Goal: Navigation & Orientation: Find specific page/section

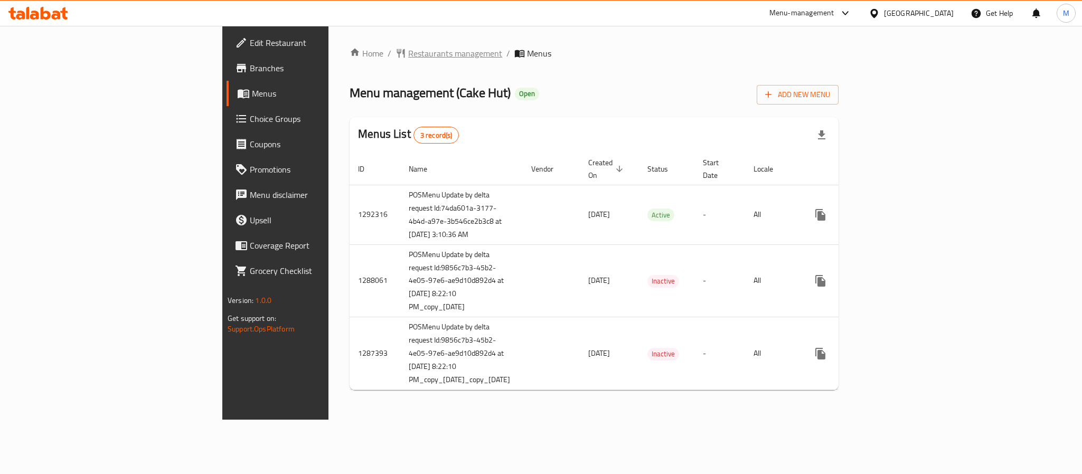
click at [408, 55] on span "Restaurants management" at bounding box center [455, 53] width 94 height 13
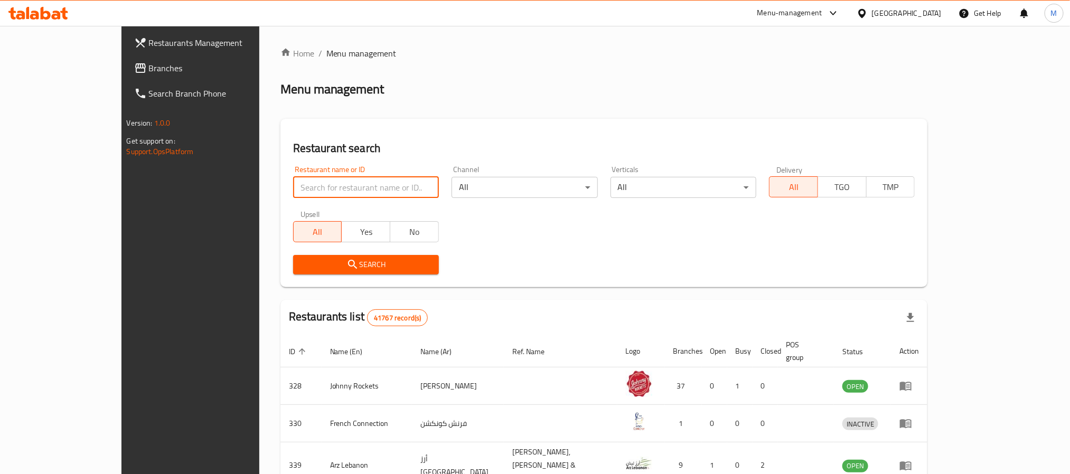
click at [296, 192] on input "search" at bounding box center [366, 187] width 146 height 21
paste input "8124"
type input "8124"
click button "Search" at bounding box center [366, 265] width 146 height 20
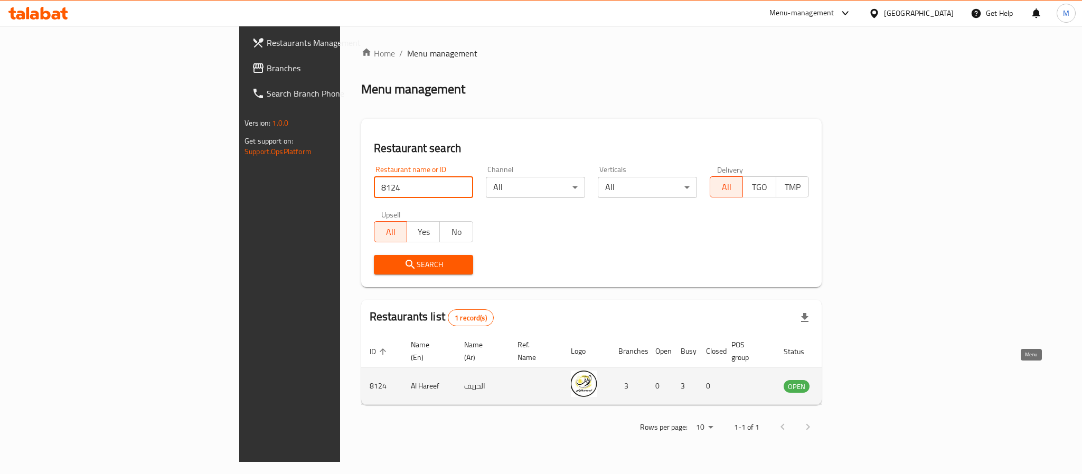
click at [858, 380] on link "enhanced table" at bounding box center [849, 386] width 20 height 13
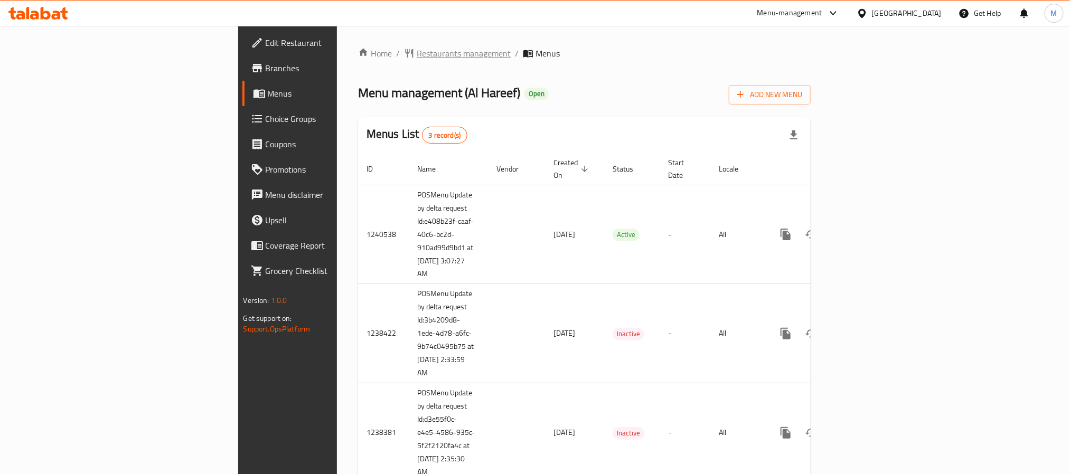
click at [417, 59] on span "Restaurants management" at bounding box center [464, 53] width 94 height 13
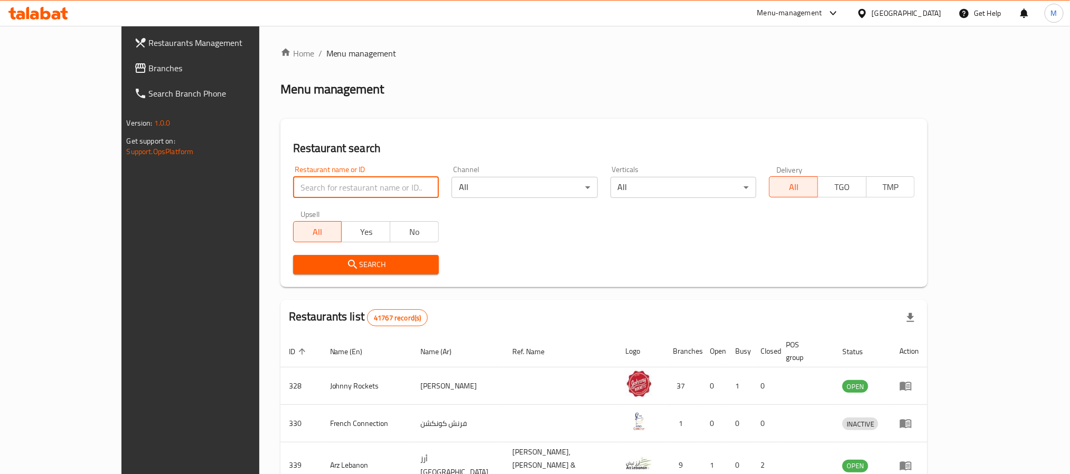
click at [312, 192] on input "search" at bounding box center [366, 187] width 146 height 21
paste input "699441"
type input "699441"
click button "Search" at bounding box center [366, 265] width 146 height 20
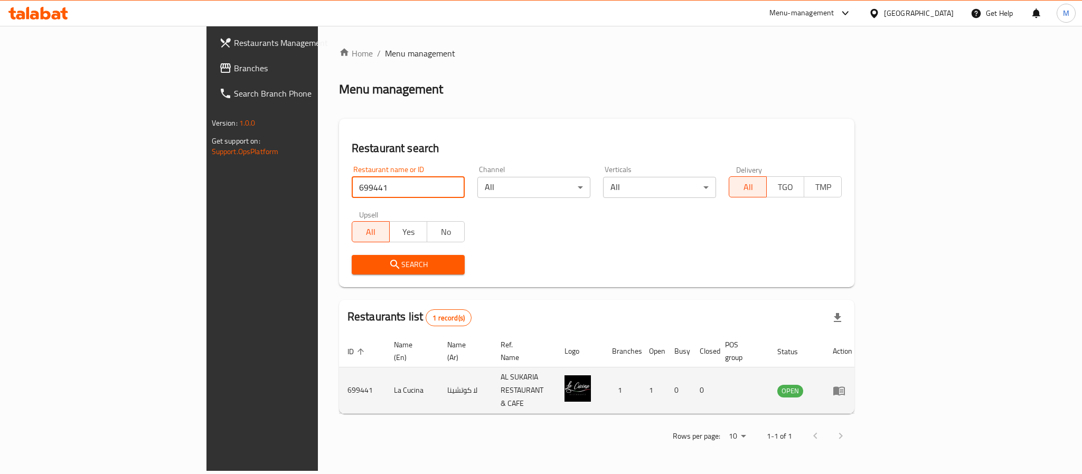
click at [845, 384] on icon "enhanced table" at bounding box center [839, 390] width 13 height 13
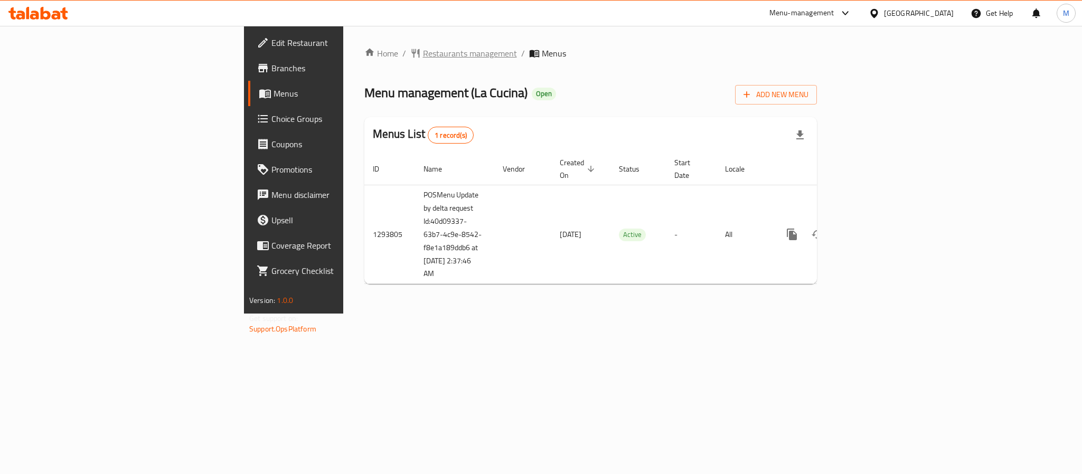
click at [423, 51] on span "Restaurants management" at bounding box center [470, 53] width 94 height 13
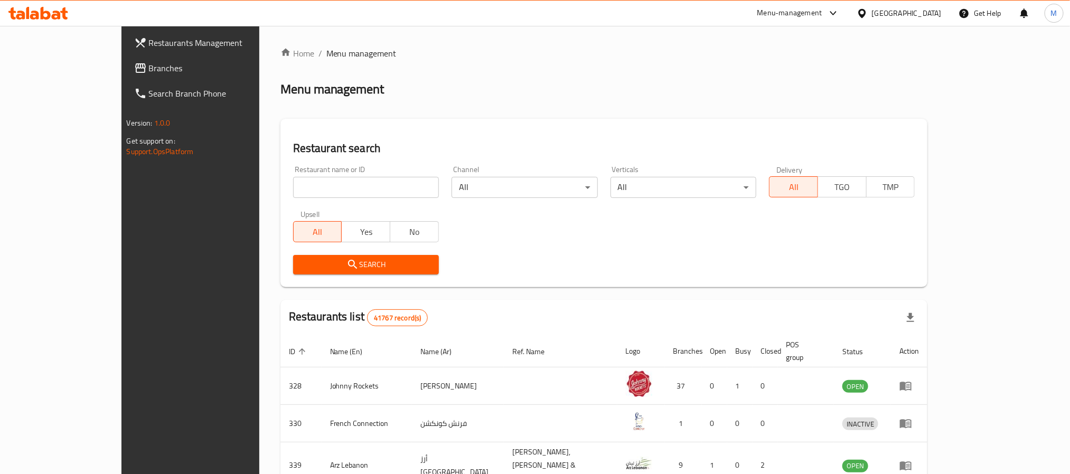
click at [335, 181] on input "search" at bounding box center [366, 187] width 146 height 21
paste input "699440"
type input "699440"
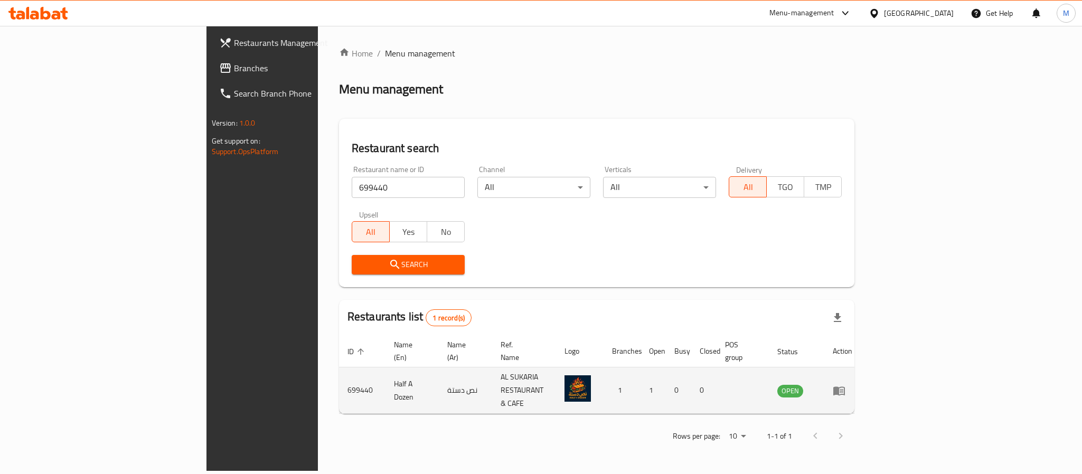
click at [861, 373] on td "enhanced table" at bounding box center [842, 390] width 36 height 46
click at [845, 386] on icon "enhanced table" at bounding box center [839, 390] width 12 height 9
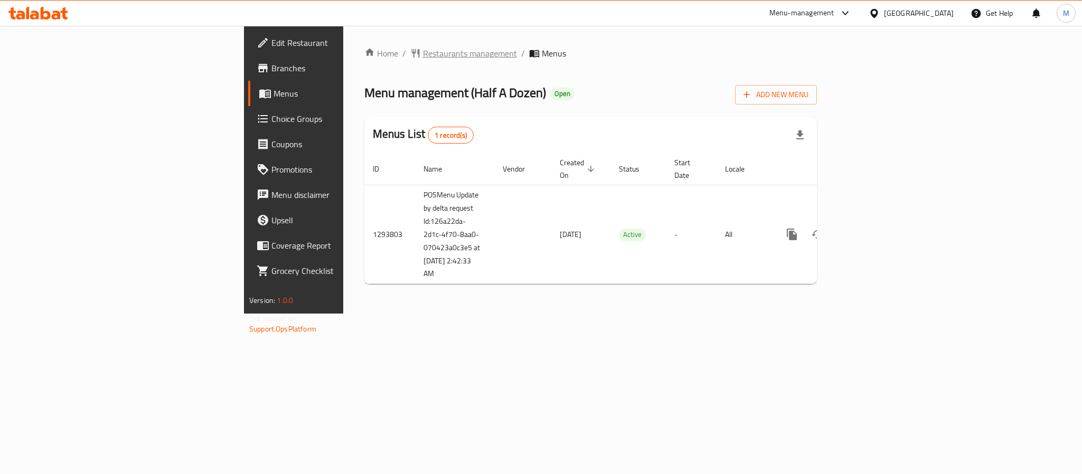
click at [423, 48] on span "Restaurants management" at bounding box center [470, 53] width 94 height 13
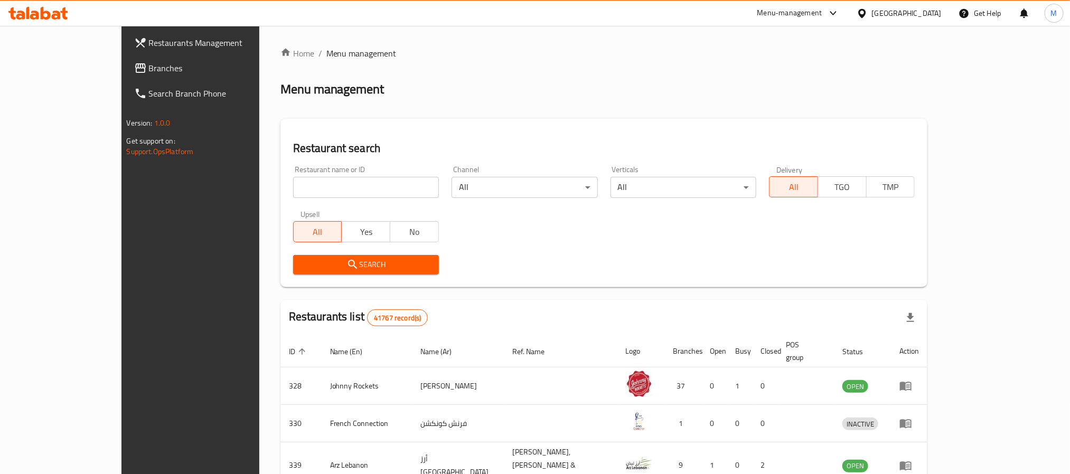
click at [300, 187] on input "search" at bounding box center [366, 187] width 146 height 21
paste input "697033"
type input "697033"
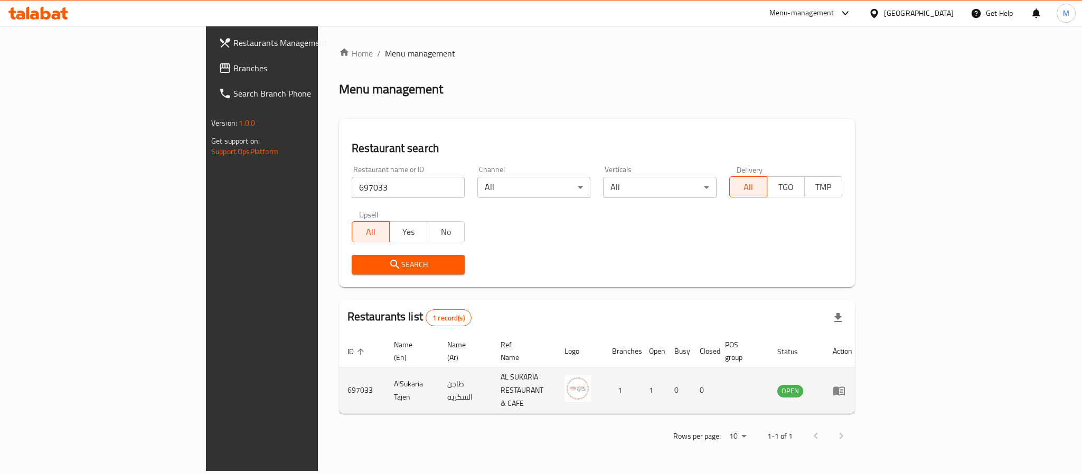
click at [861, 382] on td "enhanced table" at bounding box center [842, 390] width 36 height 46
click at [845, 384] on icon "enhanced table" at bounding box center [839, 390] width 13 height 13
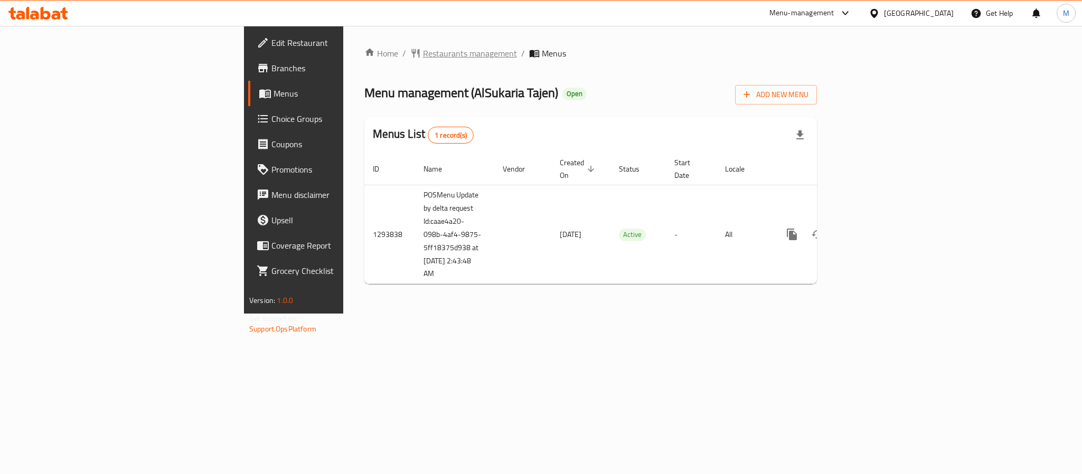
click at [423, 51] on span "Restaurants management" at bounding box center [470, 53] width 94 height 13
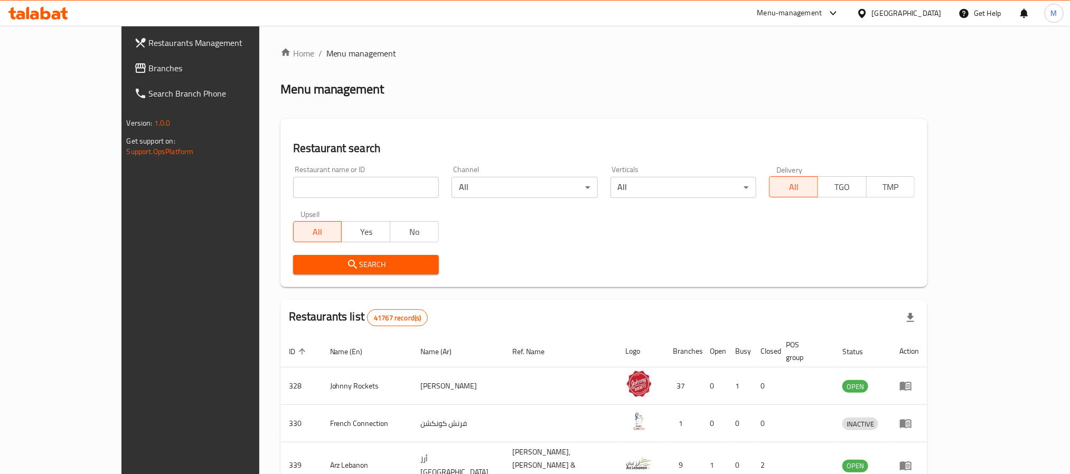
click at [293, 176] on div "Restaurant name or ID Restaurant name or ID" at bounding box center [366, 182] width 146 height 32
click at [293, 187] on input "search" at bounding box center [366, 187] width 146 height 21
paste input "2595"
type input "2595"
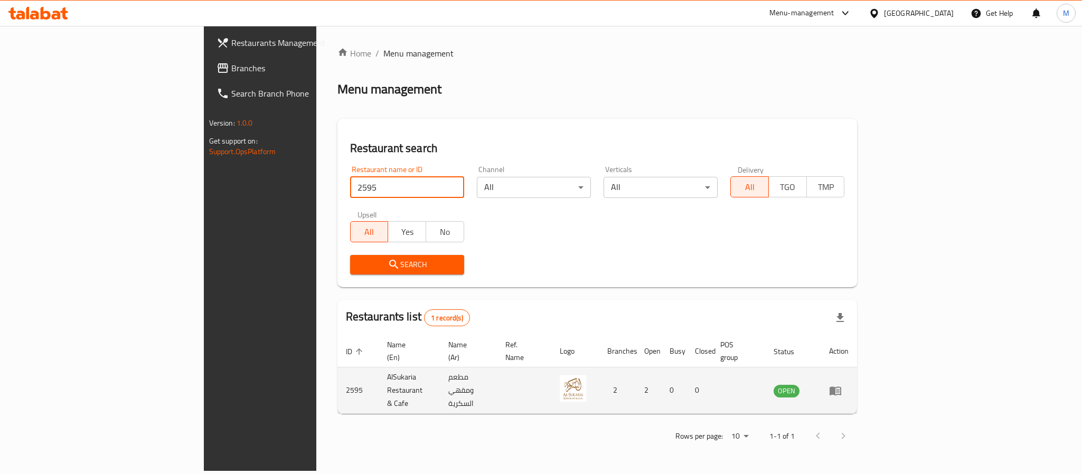
click at [842, 384] on icon "enhanced table" at bounding box center [835, 390] width 13 height 13
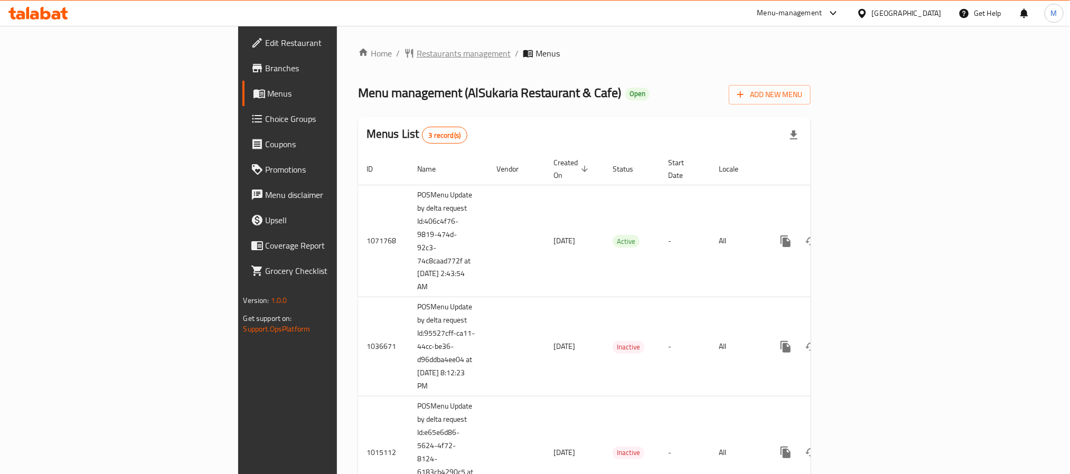
click at [417, 51] on span "Restaurants management" at bounding box center [464, 53] width 94 height 13
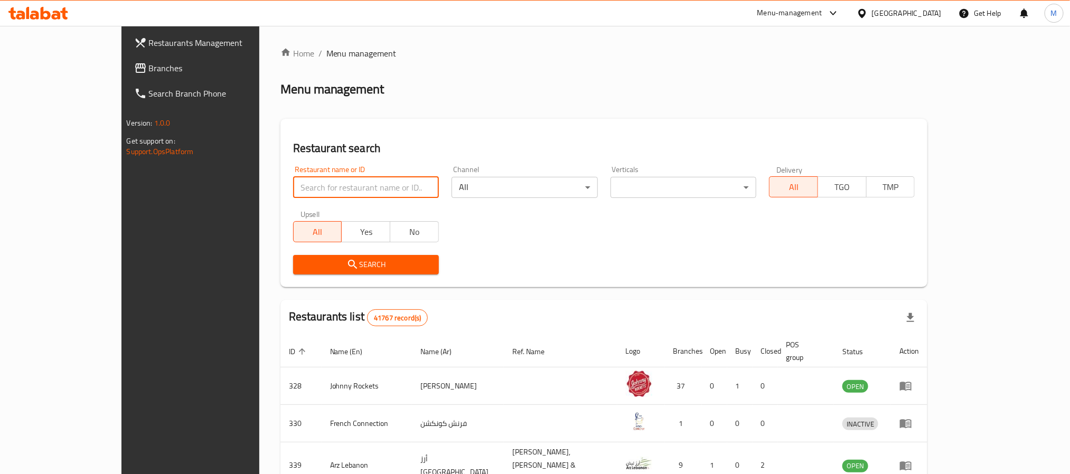
click at [293, 190] on input "search" at bounding box center [366, 187] width 146 height 21
paste input "697035"
type input "697035"
click button "Search" at bounding box center [366, 265] width 146 height 20
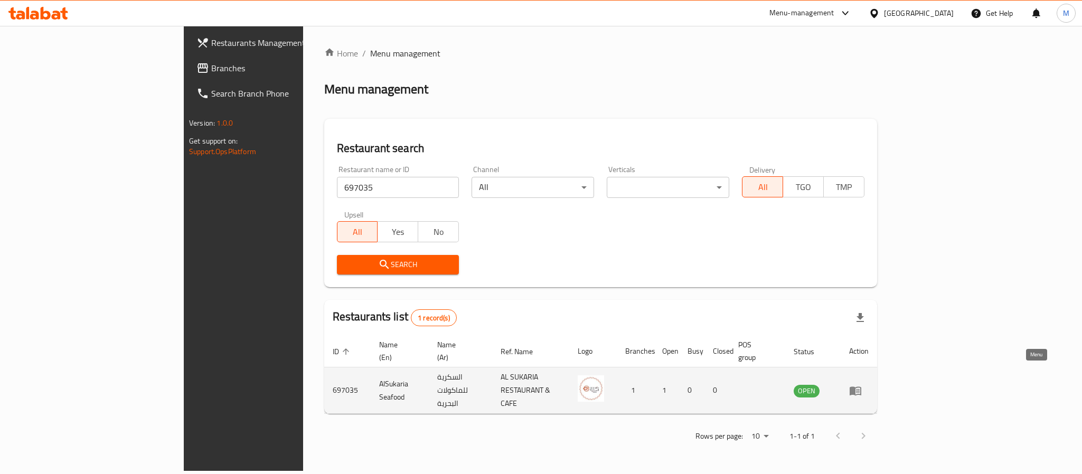
click at [862, 384] on icon "enhanced table" at bounding box center [855, 390] width 13 height 13
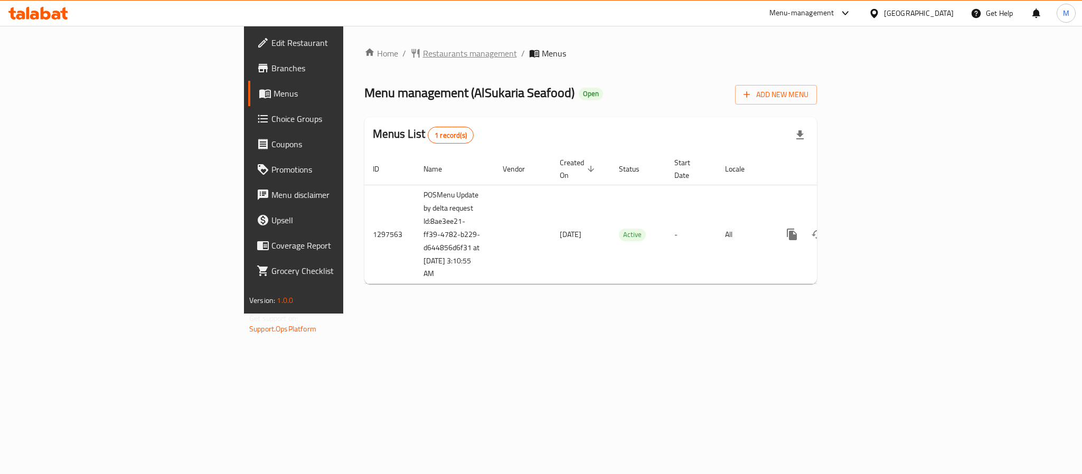
click at [423, 56] on span "Restaurants management" at bounding box center [470, 53] width 94 height 13
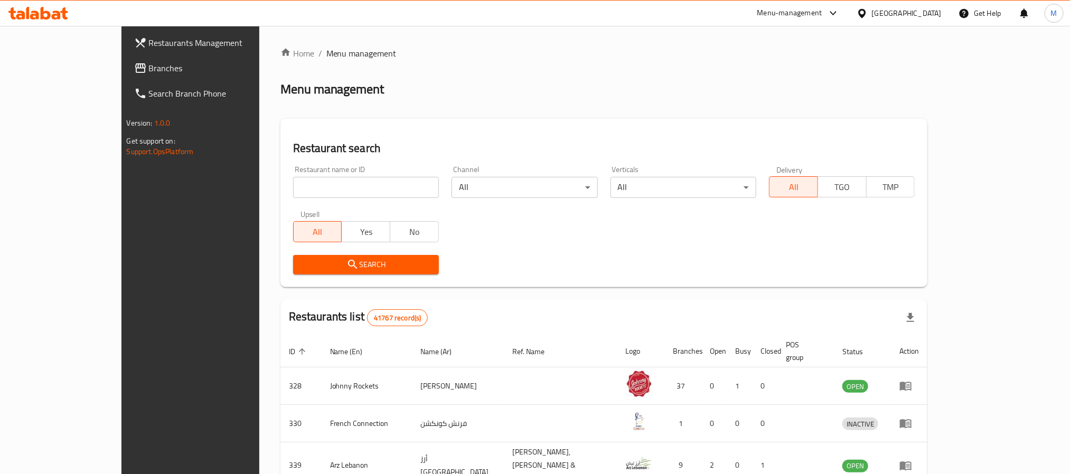
click at [149, 68] on span "Branches" at bounding box center [220, 68] width 143 height 13
